Goal: Task Accomplishment & Management: Manage account settings

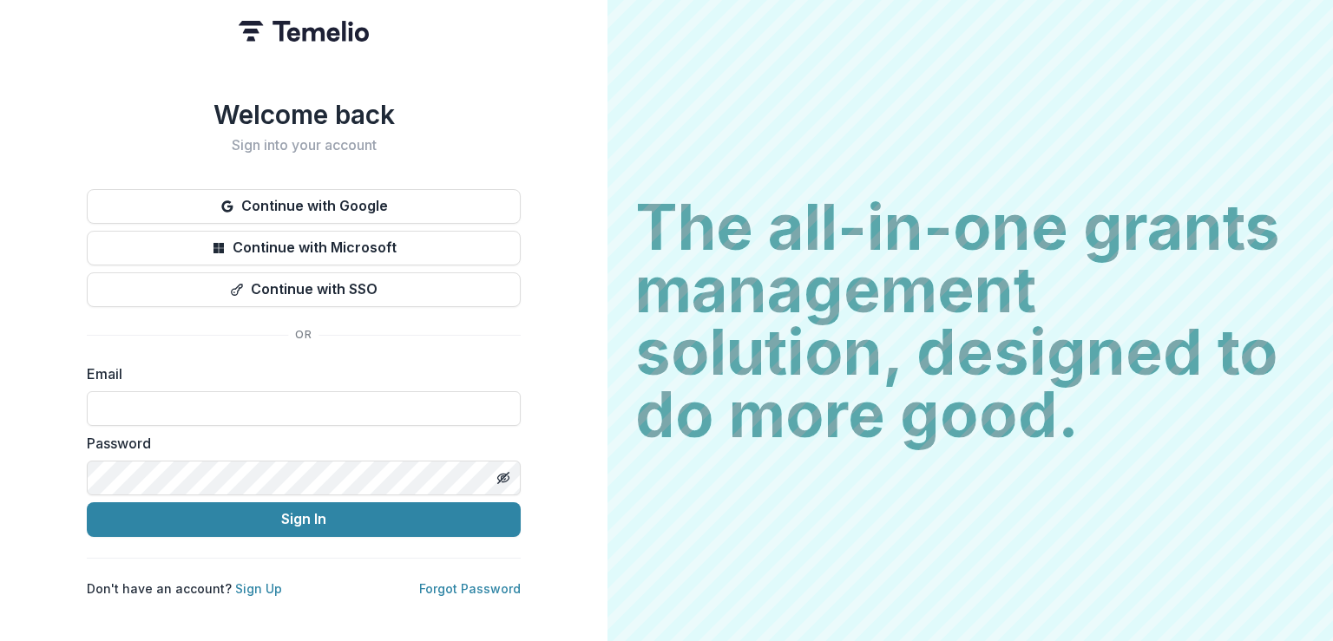
type input "**********"
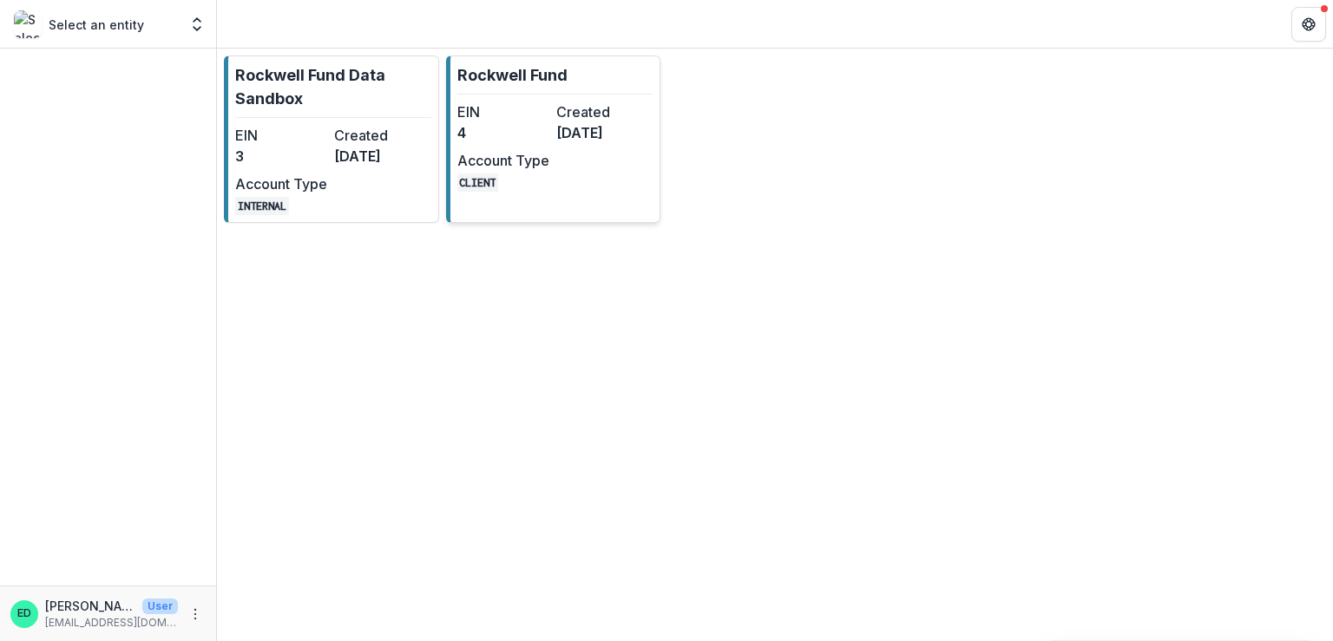
click at [492, 133] on dd "4" at bounding box center [503, 132] width 92 height 21
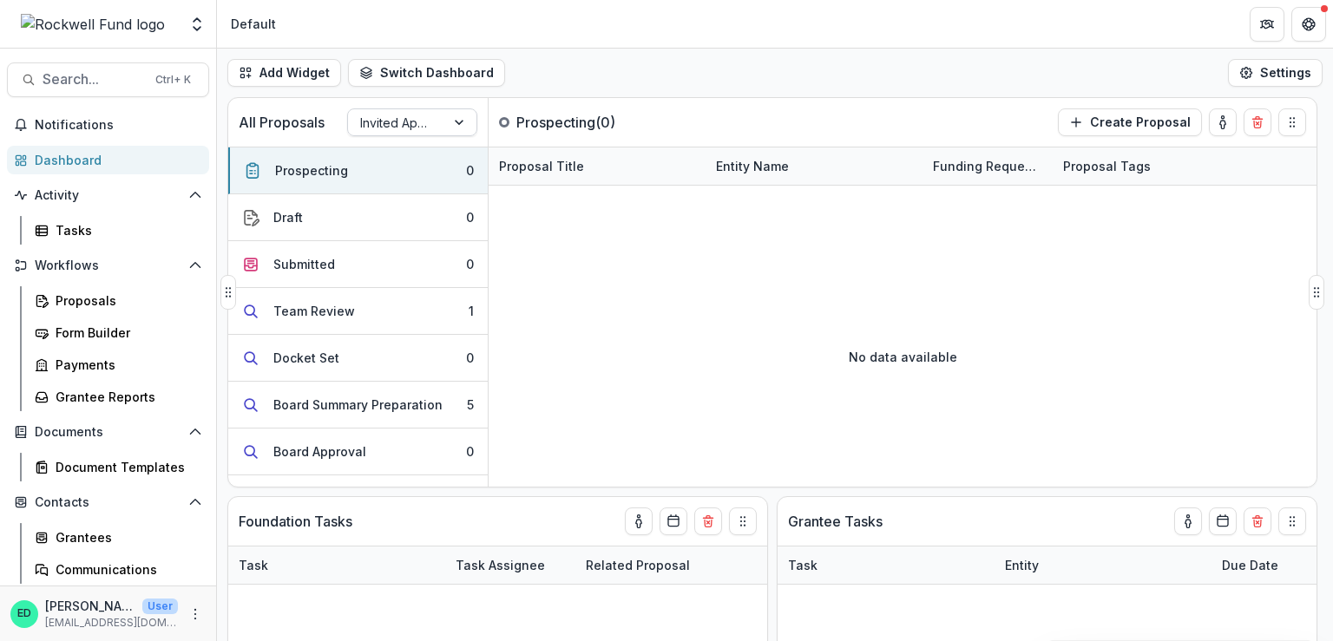
click at [371, 128] on div at bounding box center [396, 123] width 73 height 22
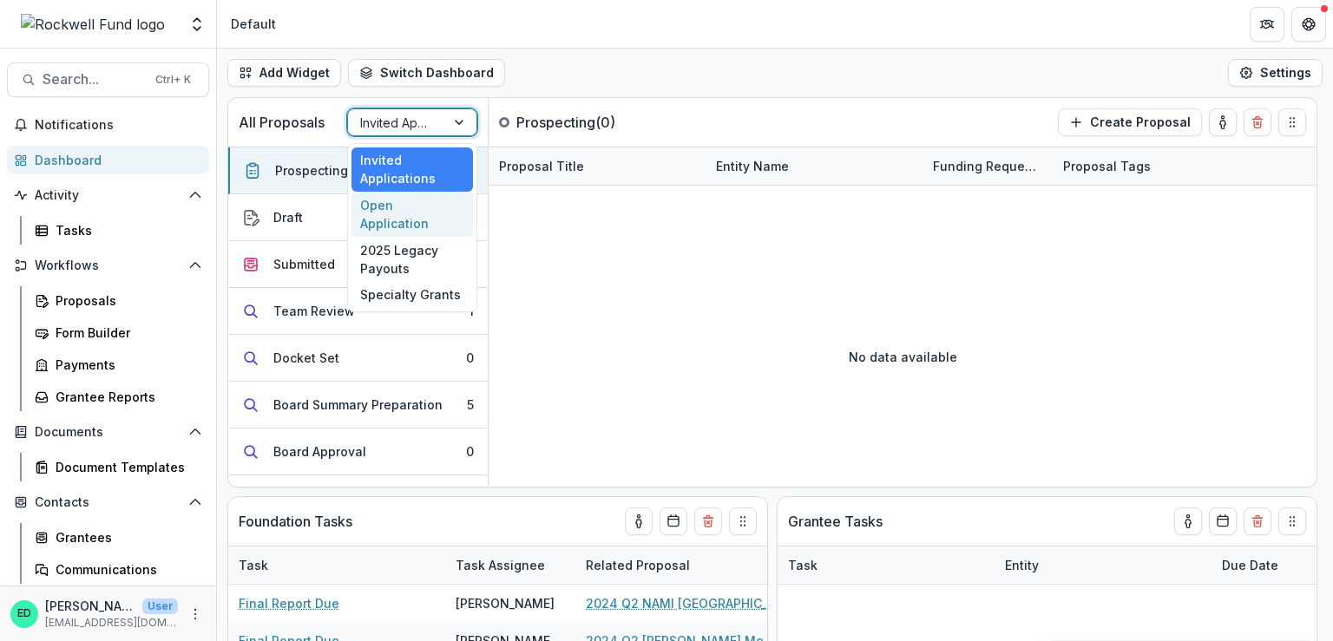
click at [393, 202] on div "Open Application" at bounding box center [413, 214] width 122 height 45
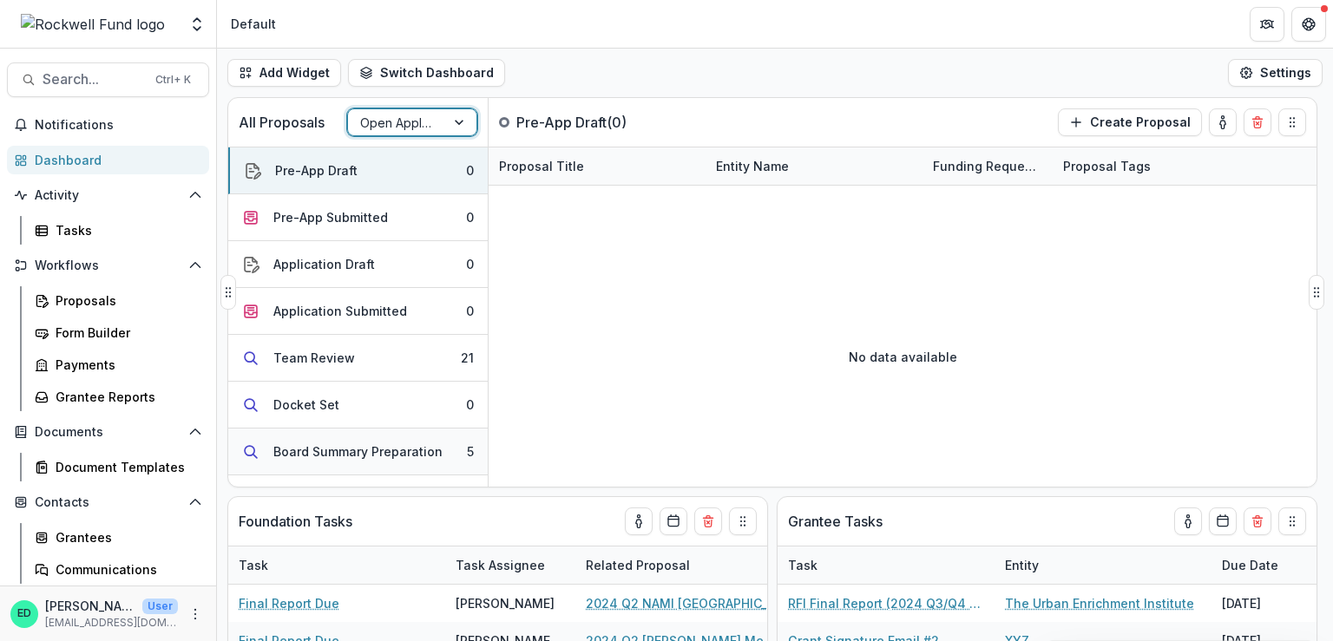
click at [380, 455] on div "Board Summary Preparation" at bounding box center [357, 452] width 169 height 18
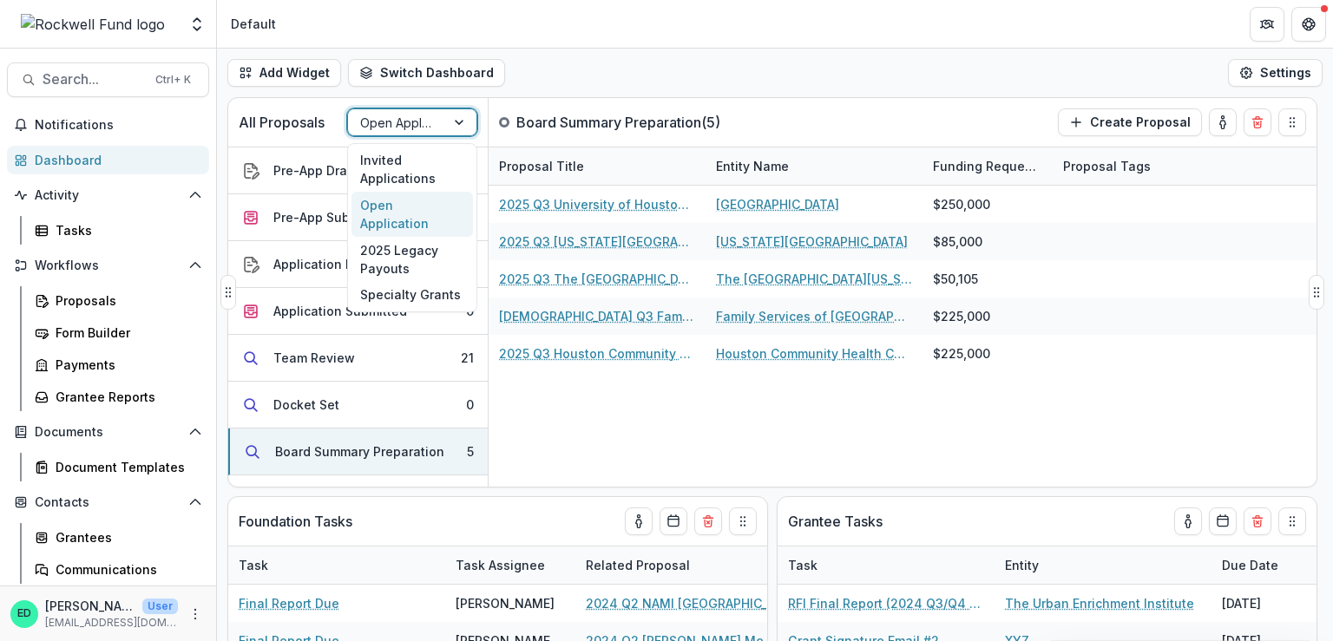
click at [396, 119] on div at bounding box center [396, 123] width 73 height 22
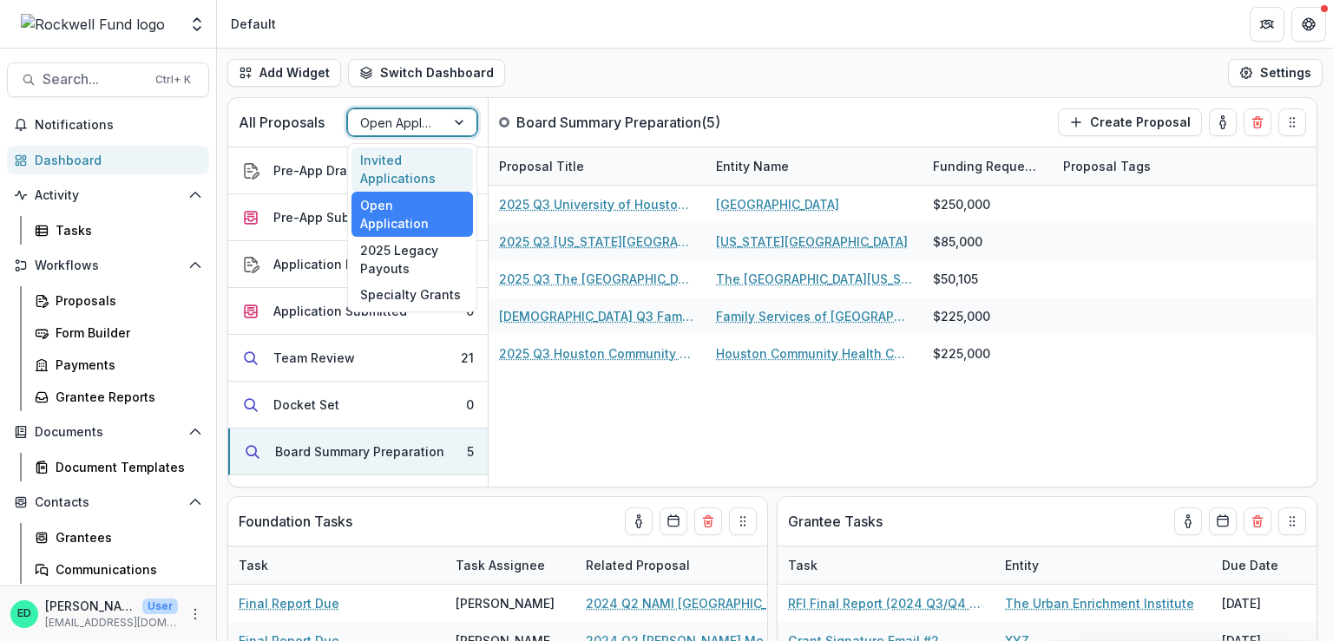
click at [405, 171] on div "Invited Applications" at bounding box center [413, 170] width 122 height 45
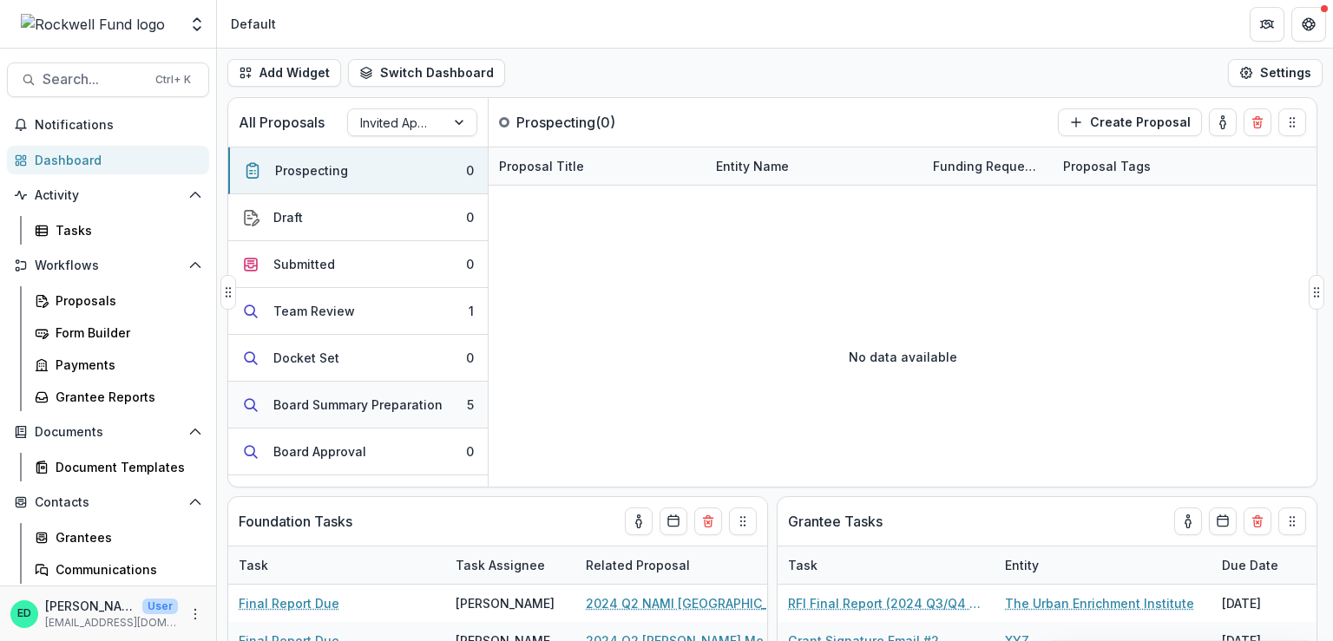
click at [416, 403] on div "Board Summary Preparation" at bounding box center [357, 405] width 169 height 18
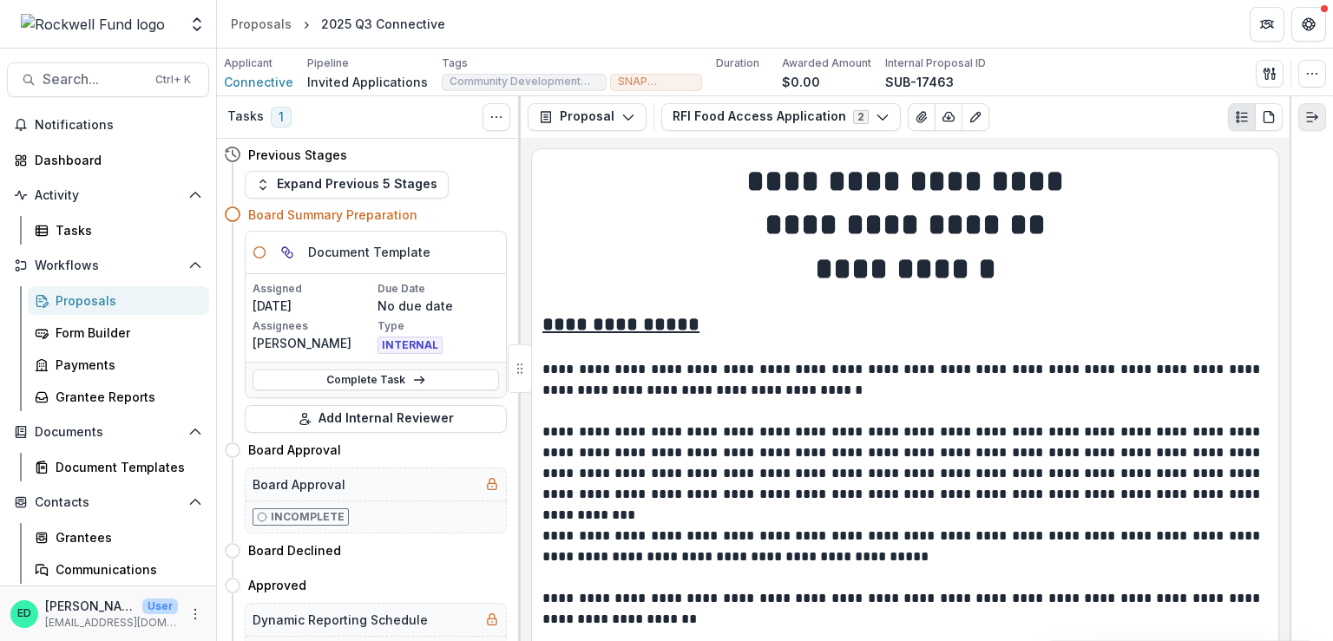
click at [1307, 111] on icon "Expand right" at bounding box center [1312, 117] width 14 height 14
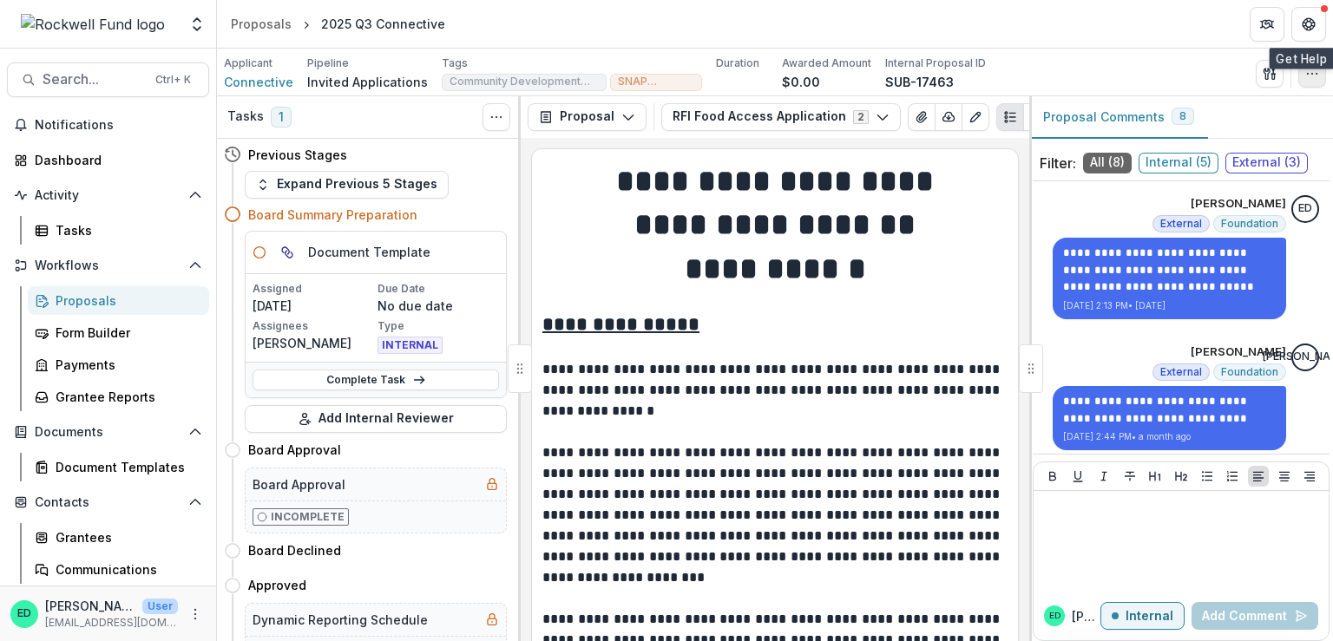
click at [1312, 68] on icon "button" at bounding box center [1312, 74] width 14 height 14
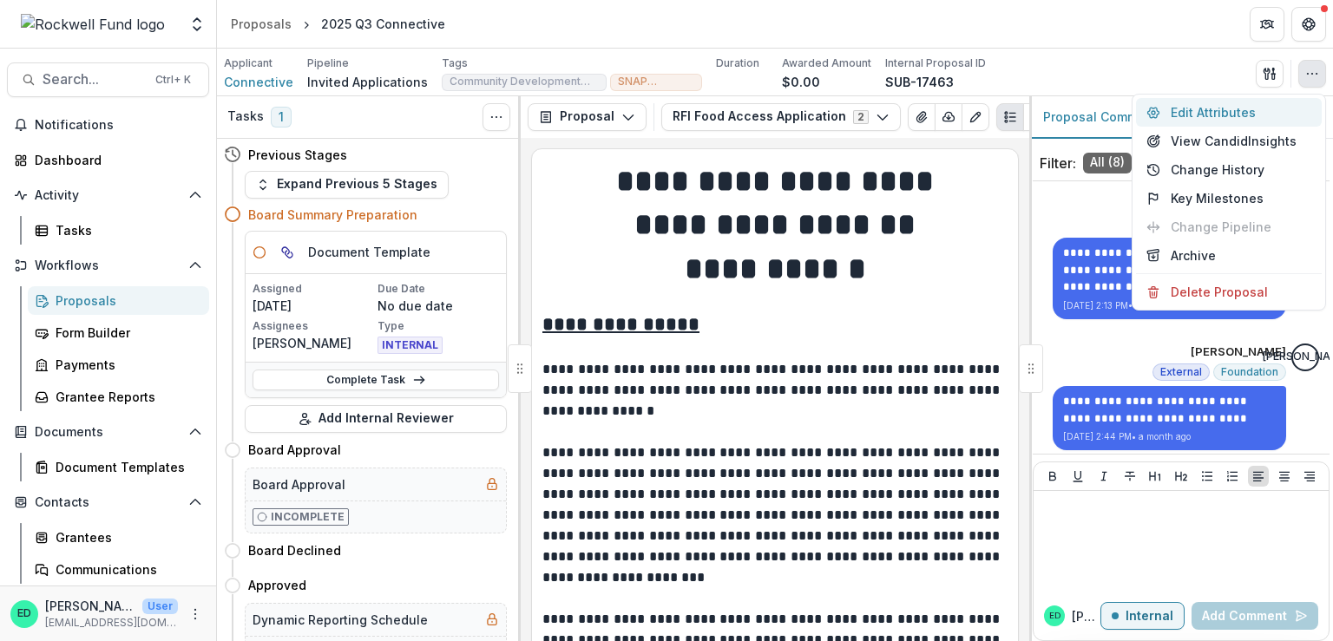
click at [1222, 112] on button "Edit Attributes" at bounding box center [1229, 112] width 186 height 29
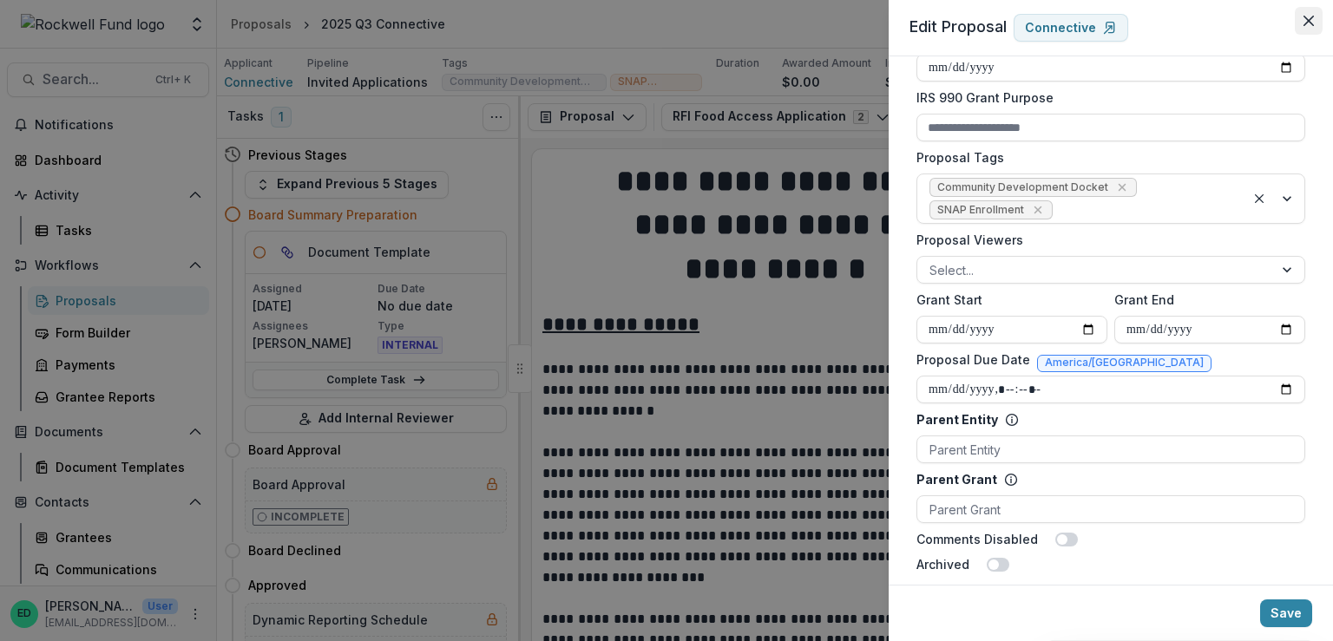
scroll to position [781, 0]
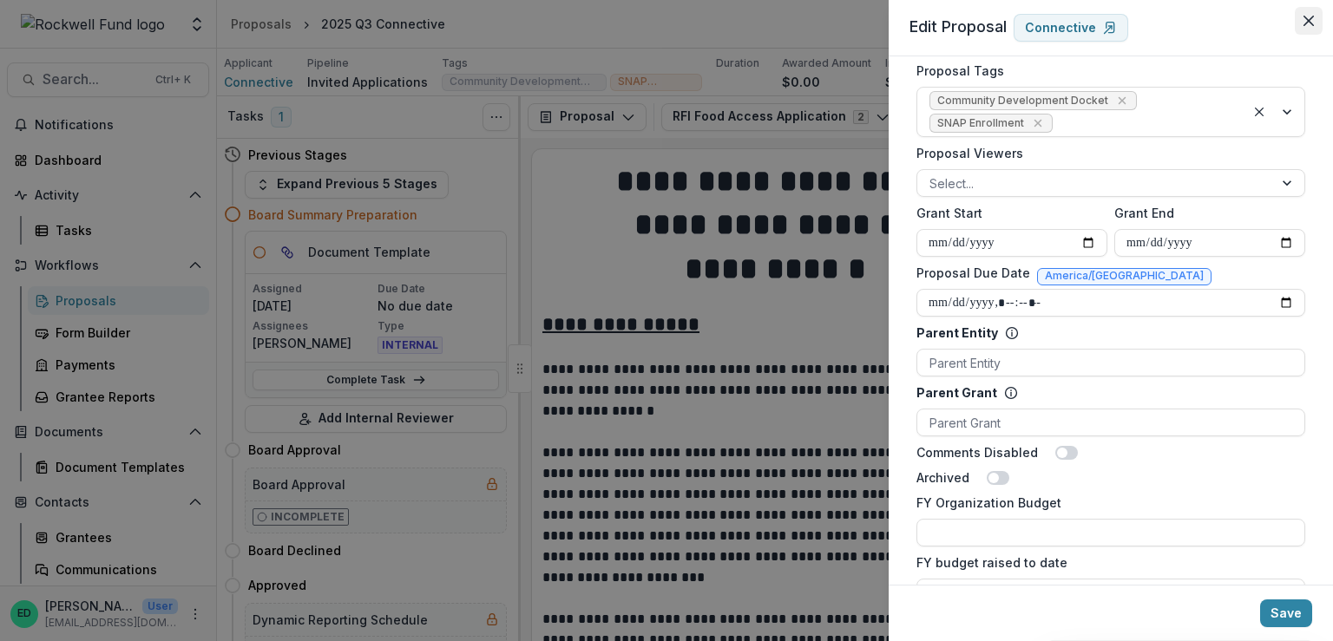
click at [1312, 21] on icon "Close" at bounding box center [1309, 21] width 10 height 10
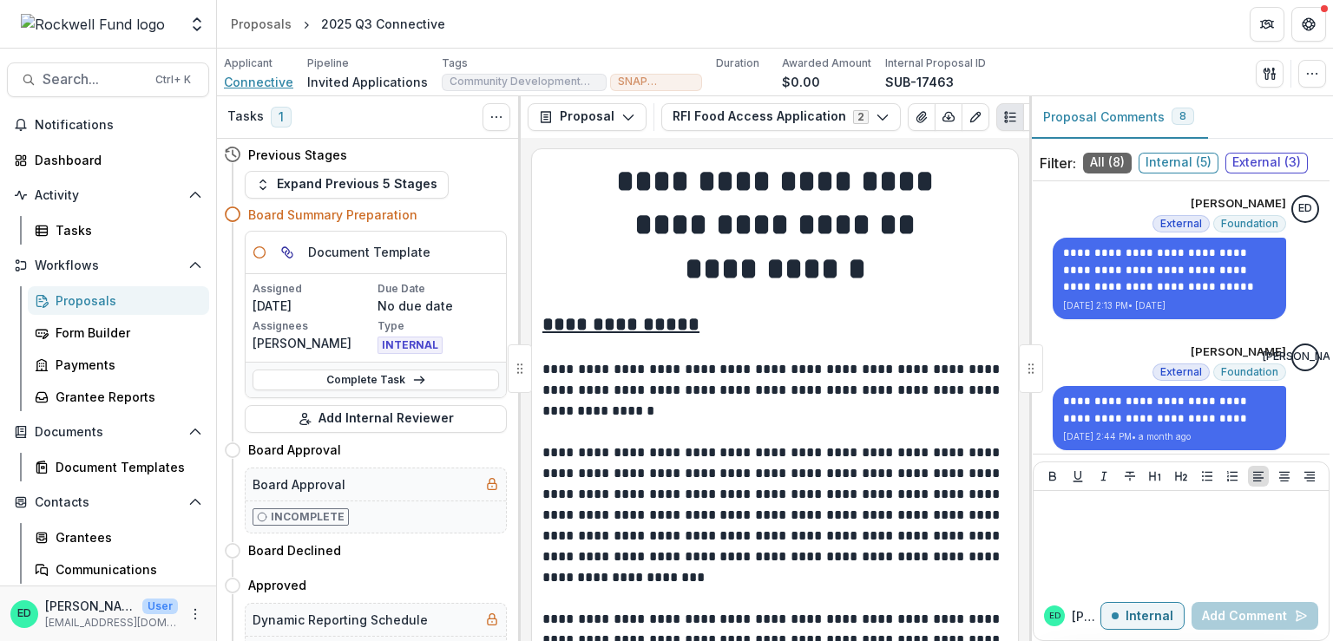
click at [258, 87] on span "Connective" at bounding box center [258, 82] width 69 height 18
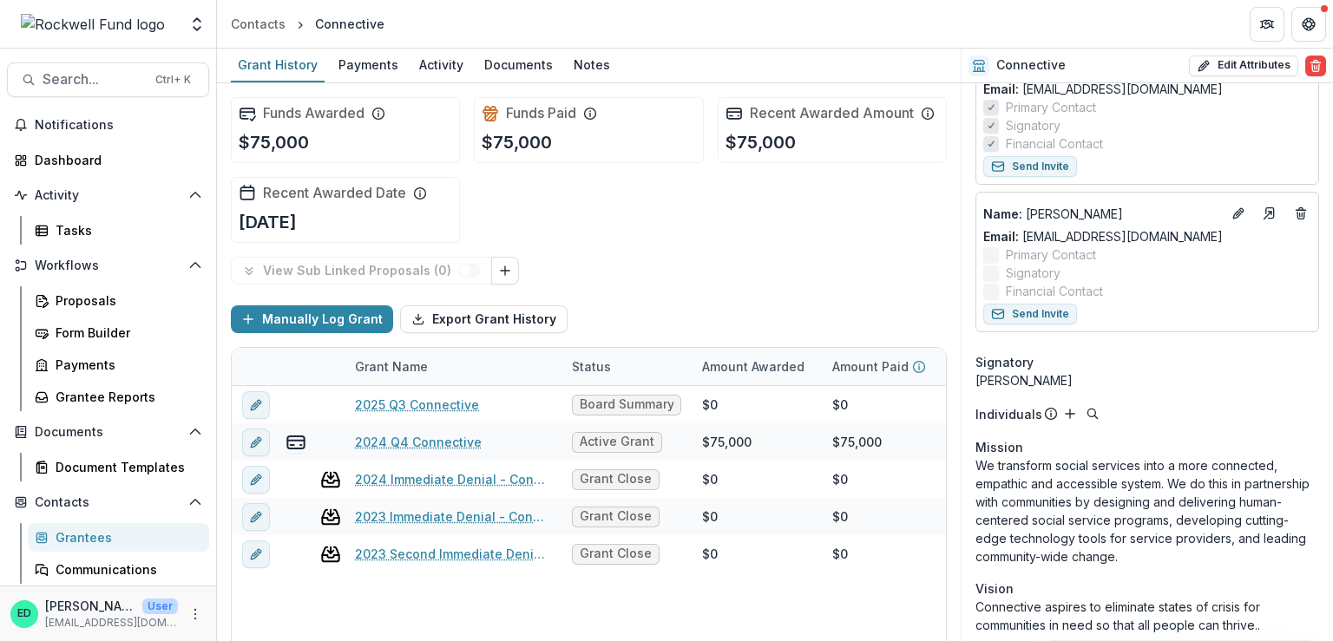
scroll to position [434, 0]
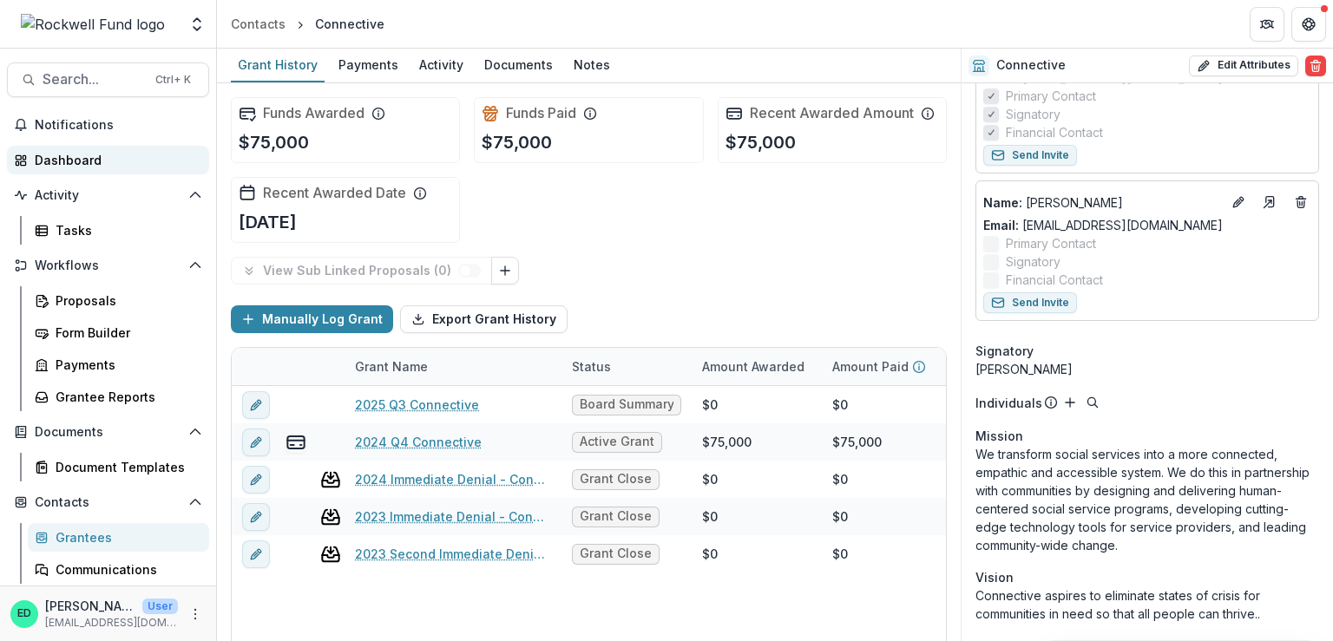
click at [103, 161] on div "Dashboard" at bounding box center [115, 160] width 161 height 18
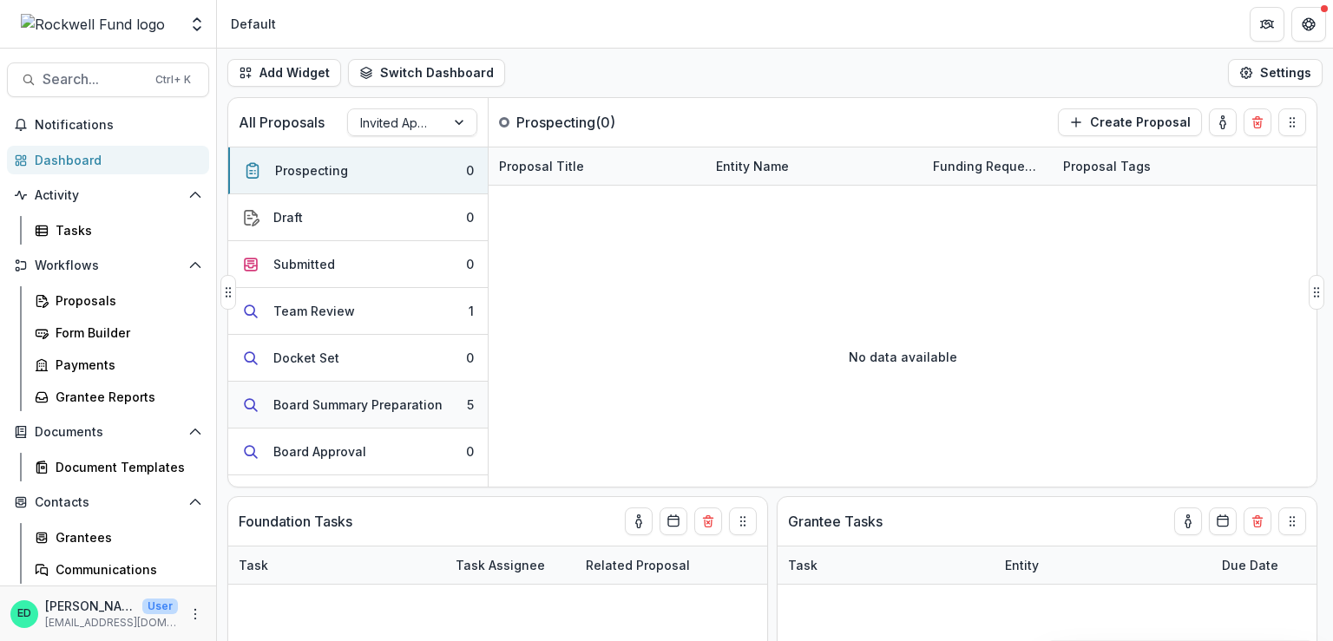
click at [442, 412] on button "Board Summary Preparation 5" at bounding box center [358, 405] width 260 height 47
